Goal: Transaction & Acquisition: Purchase product/service

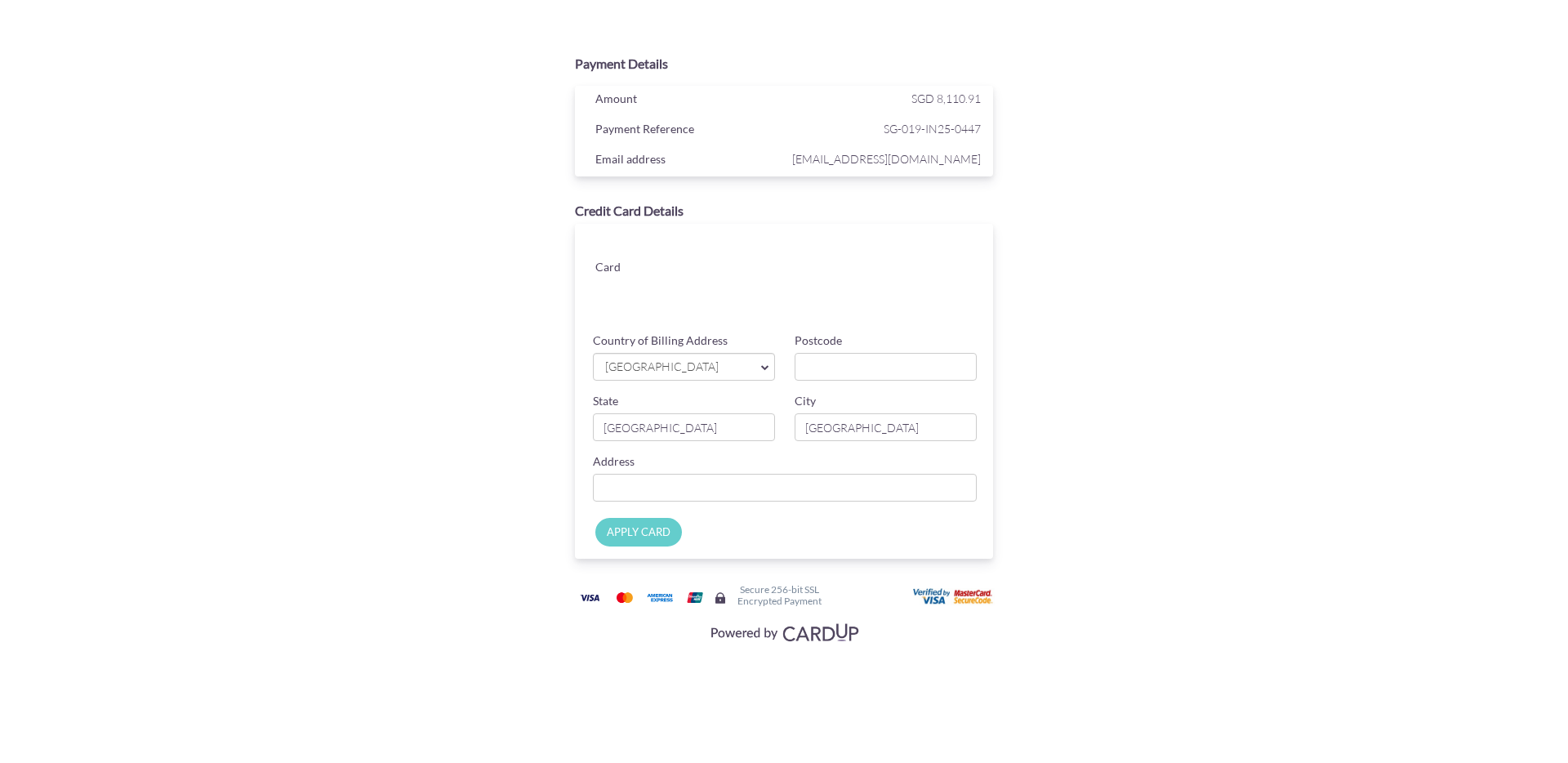
drag, startPoint x: 784, startPoint y: 365, endPoint x: 812, endPoint y: 366, distance: 28.0
click at [788, 365] on div "Postcode" at bounding box center [886, 356] width 202 height 48
click at [820, 367] on input "Postcode" at bounding box center [886, 366] width 182 height 28
type input "098165"
click at [675, 423] on input "[GEOGRAPHIC_DATA]" at bounding box center [684, 427] width 182 height 28
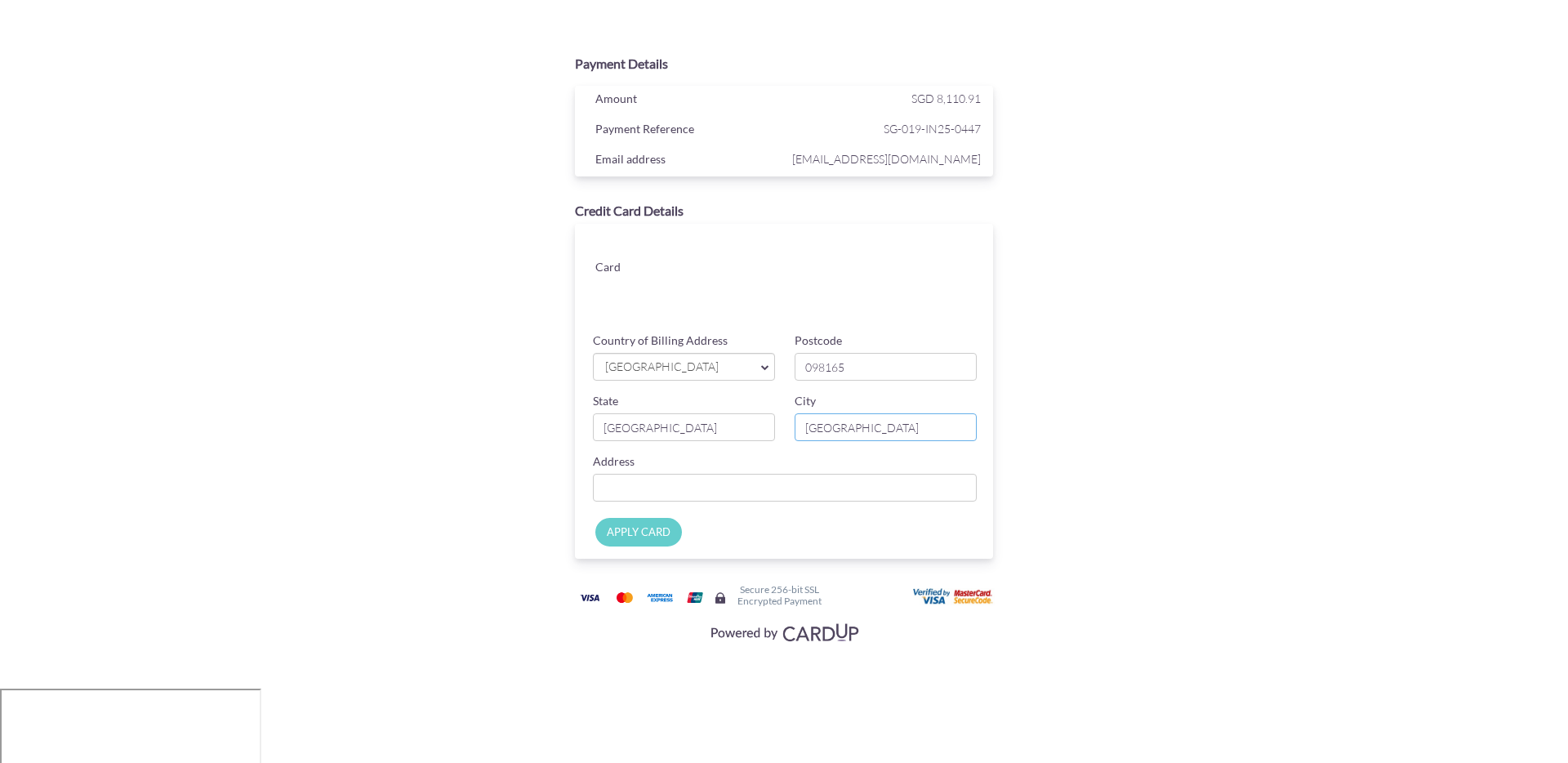
click at [862, 431] on input "[GEOGRAPHIC_DATA]" at bounding box center [886, 427] width 182 height 28
drag, startPoint x: 793, startPoint y: 480, endPoint x: 778, endPoint y: 480, distance: 15.0
click at [788, 480] on html "Payment Details Amount SGD 8,110.91 Payment Reference SG-019-IN25-0447 Email ad…" at bounding box center [784, 477] width 1568 height 955
click at [761, 481] on input "Country of Billing Address" at bounding box center [785, 487] width 384 height 28
type input "[STREET_ADDRESS]"
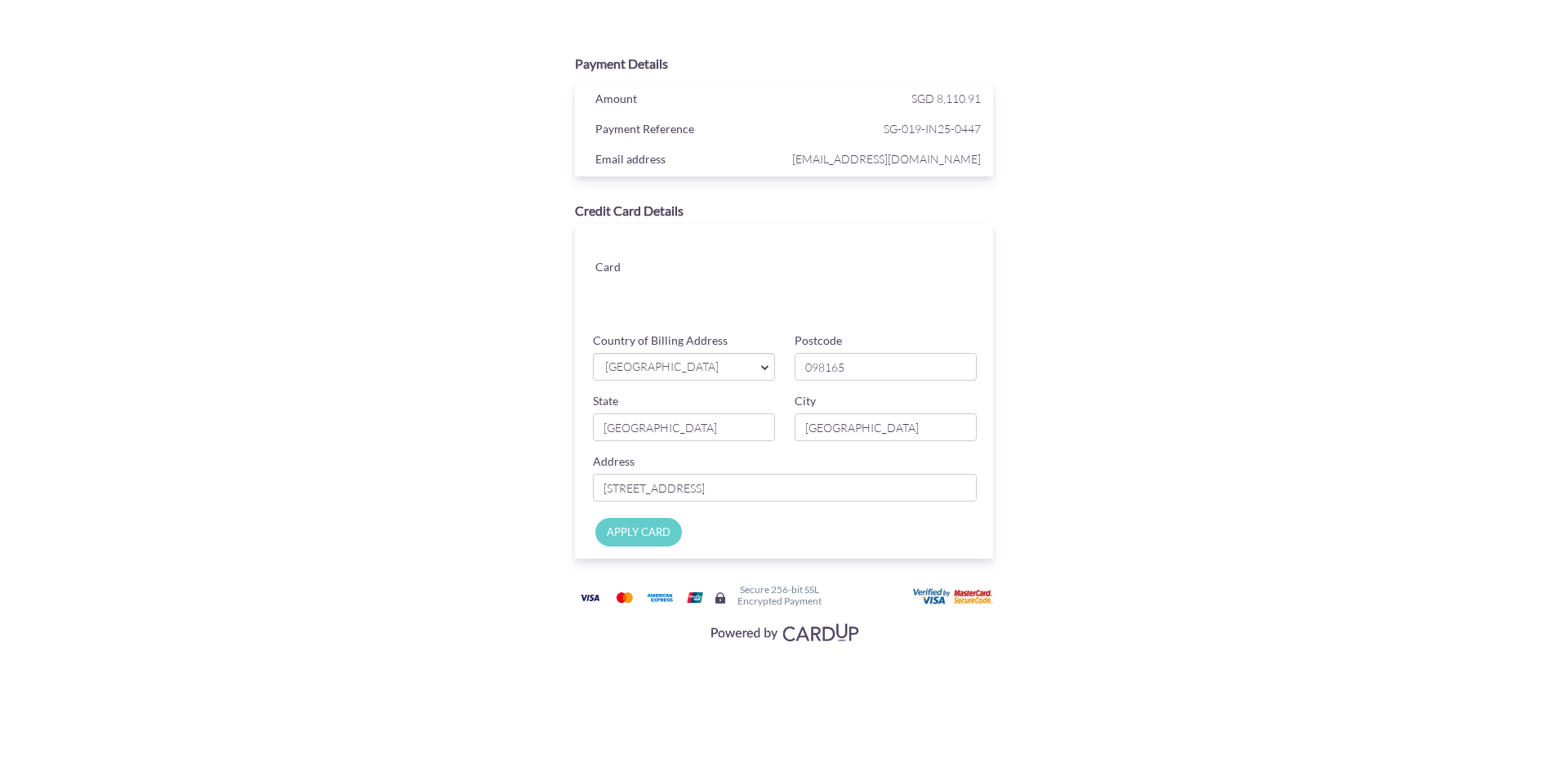
click at [636, 530] on input "APPLY CARD" at bounding box center [638, 531] width 86 height 28
type input "Applying..."
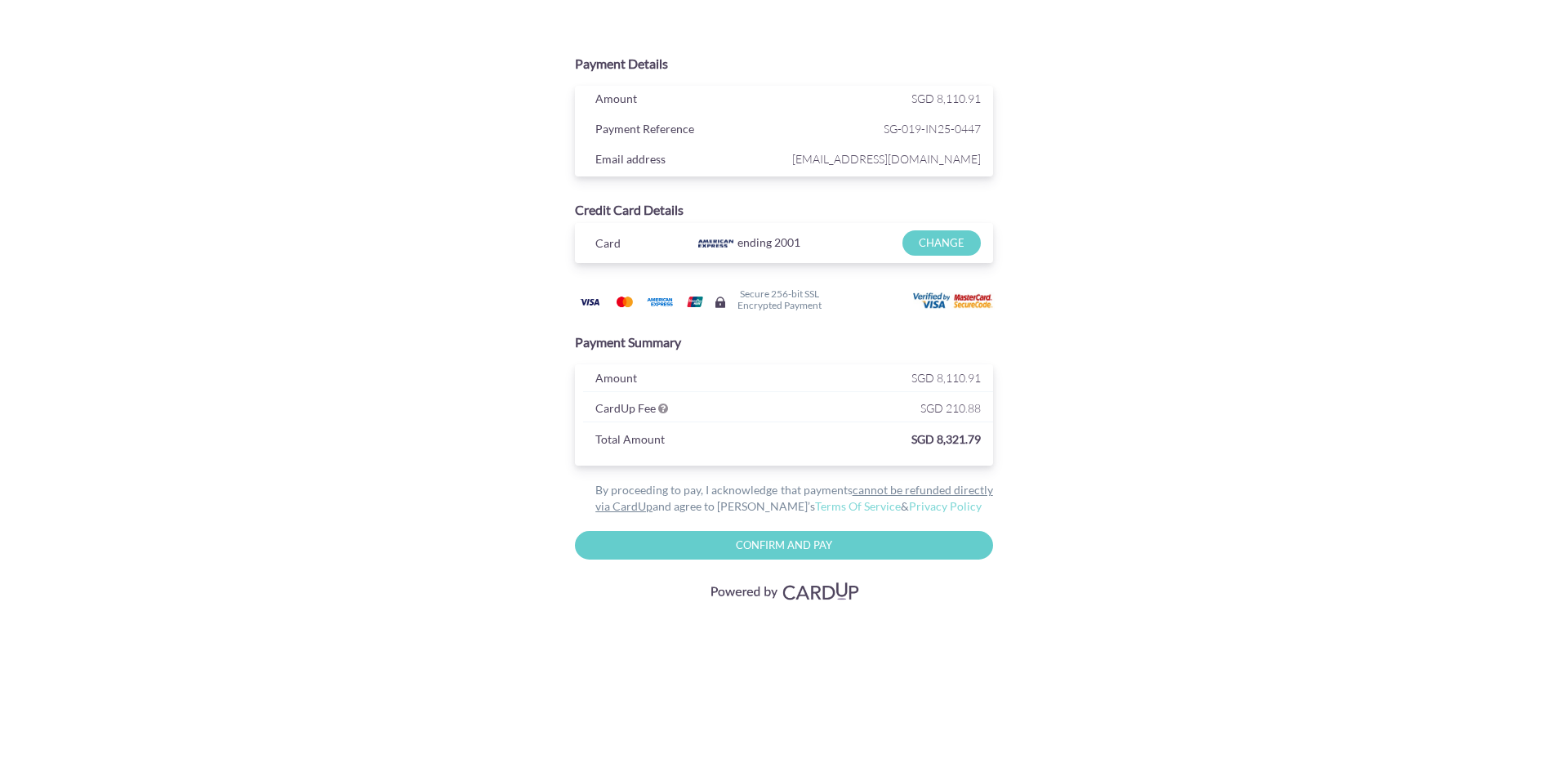
click at [787, 546] on input "Confirm and Pay" at bounding box center [784, 545] width 418 height 28
type input "Please wait..."
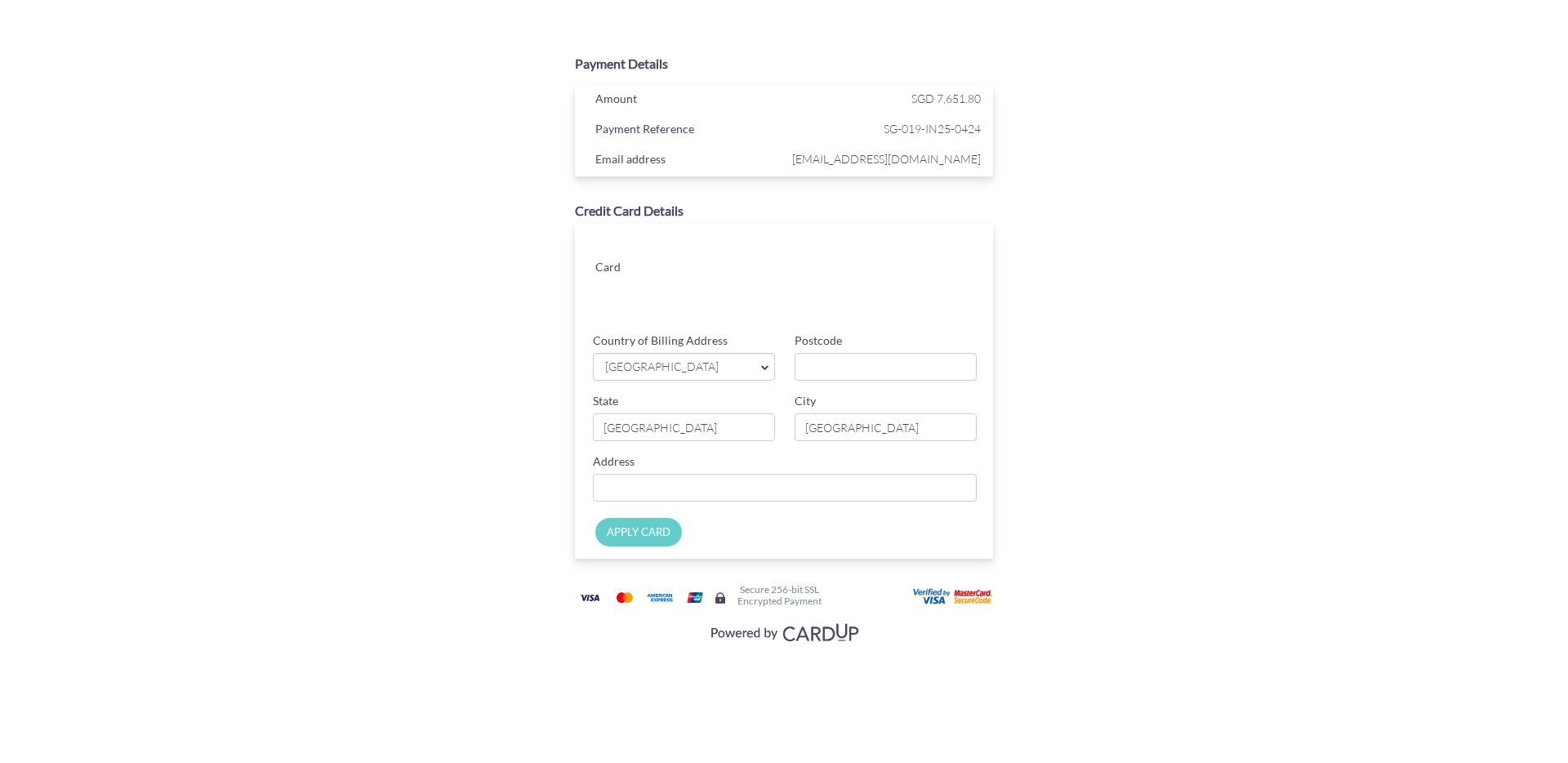
click at [747, 304] on div at bounding box center [835, 313] width 273 height 25
click at [812, 372] on input "Postcode" at bounding box center [886, 366] width 182 height 28
type input "098165"
click at [732, 484] on input "Country of Billing Address" at bounding box center [785, 487] width 384 height 28
type input "[STREET_ADDRESS]"
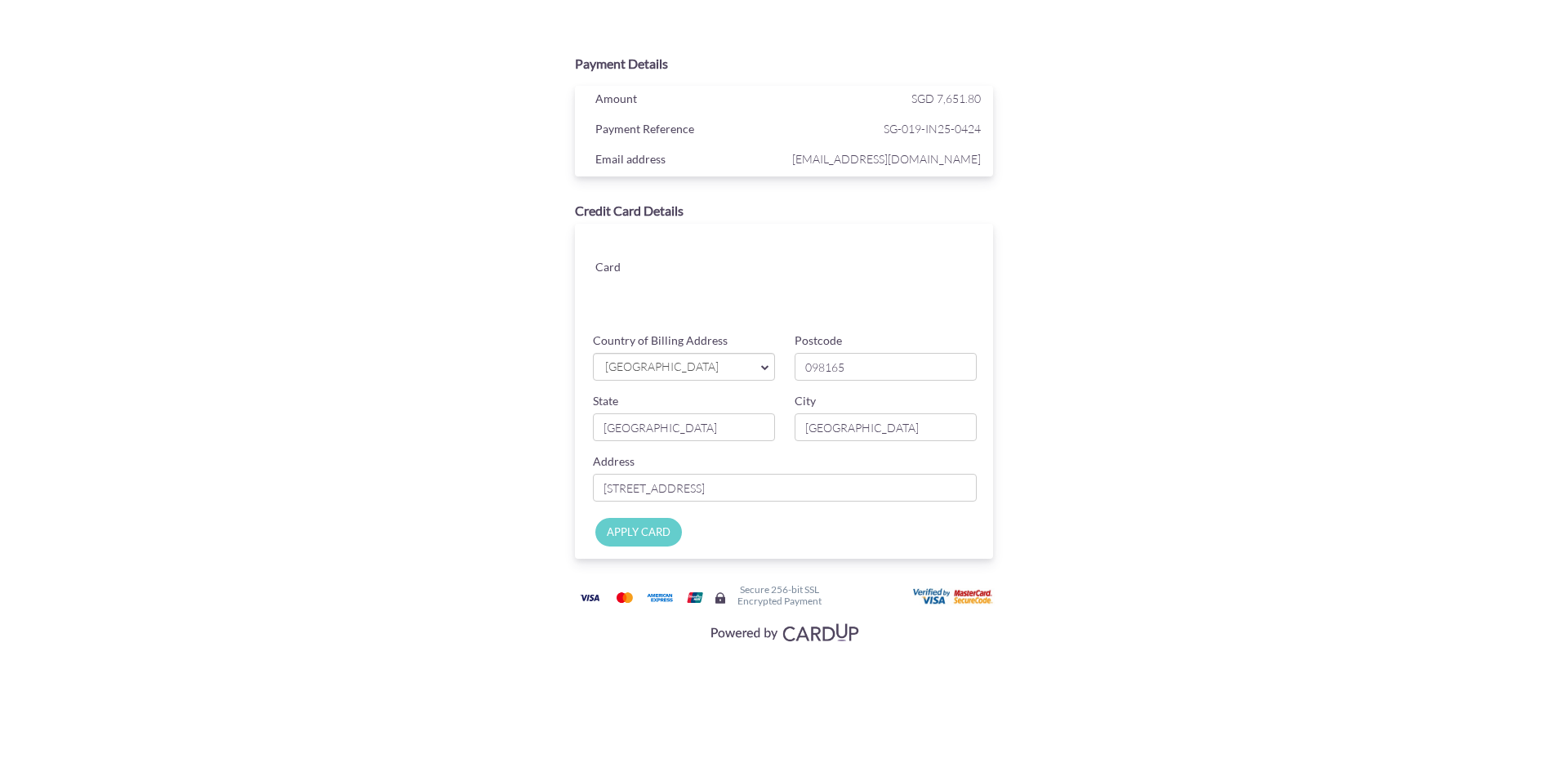
click at [620, 534] on input "APPLY CARD" at bounding box center [638, 531] width 86 height 28
type input "Applying..."
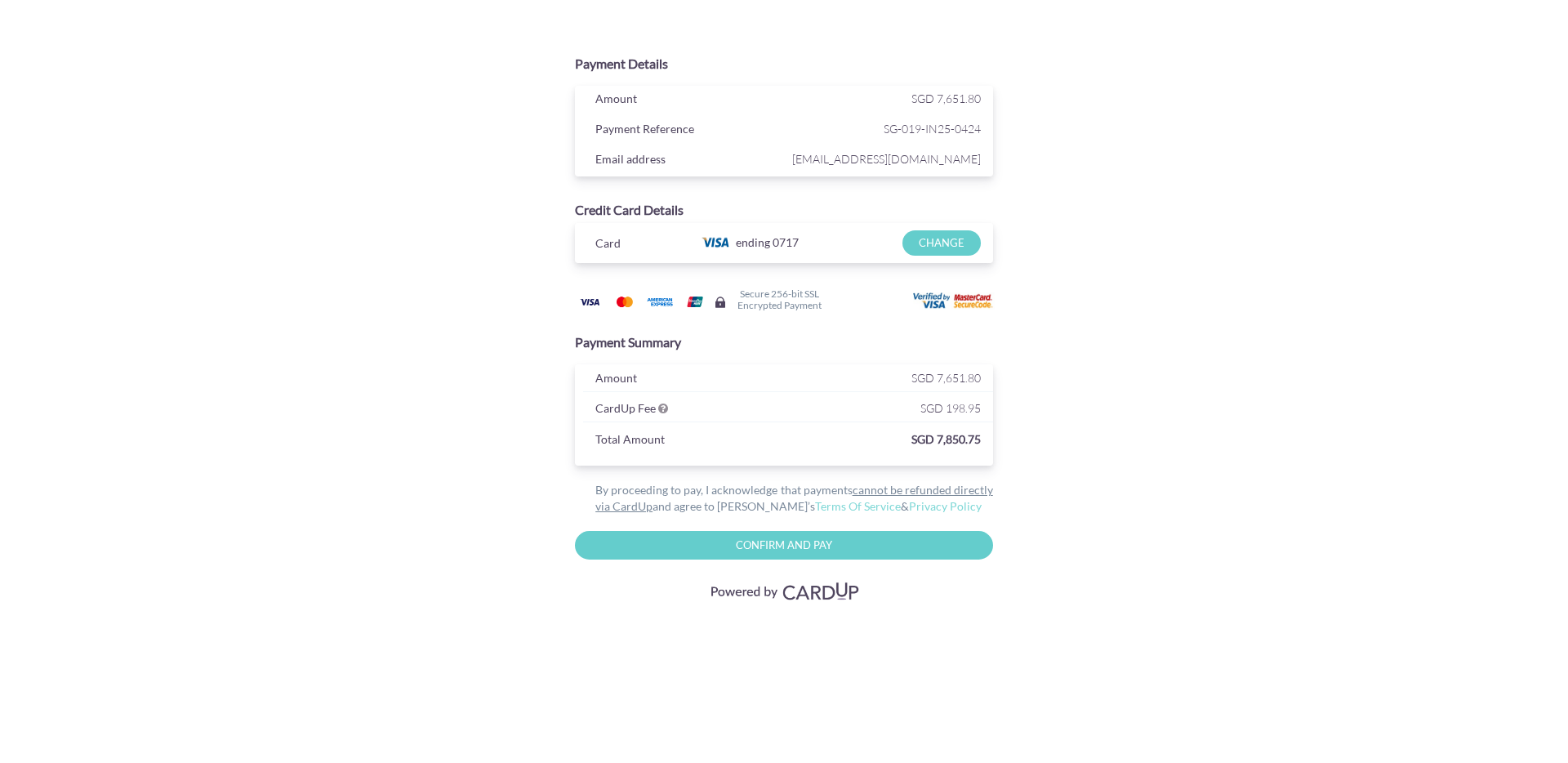
click at [855, 547] on input "Confirm and Pay" at bounding box center [784, 545] width 418 height 28
type input "Please wait..."
